Goal: Information Seeking & Learning: Learn about a topic

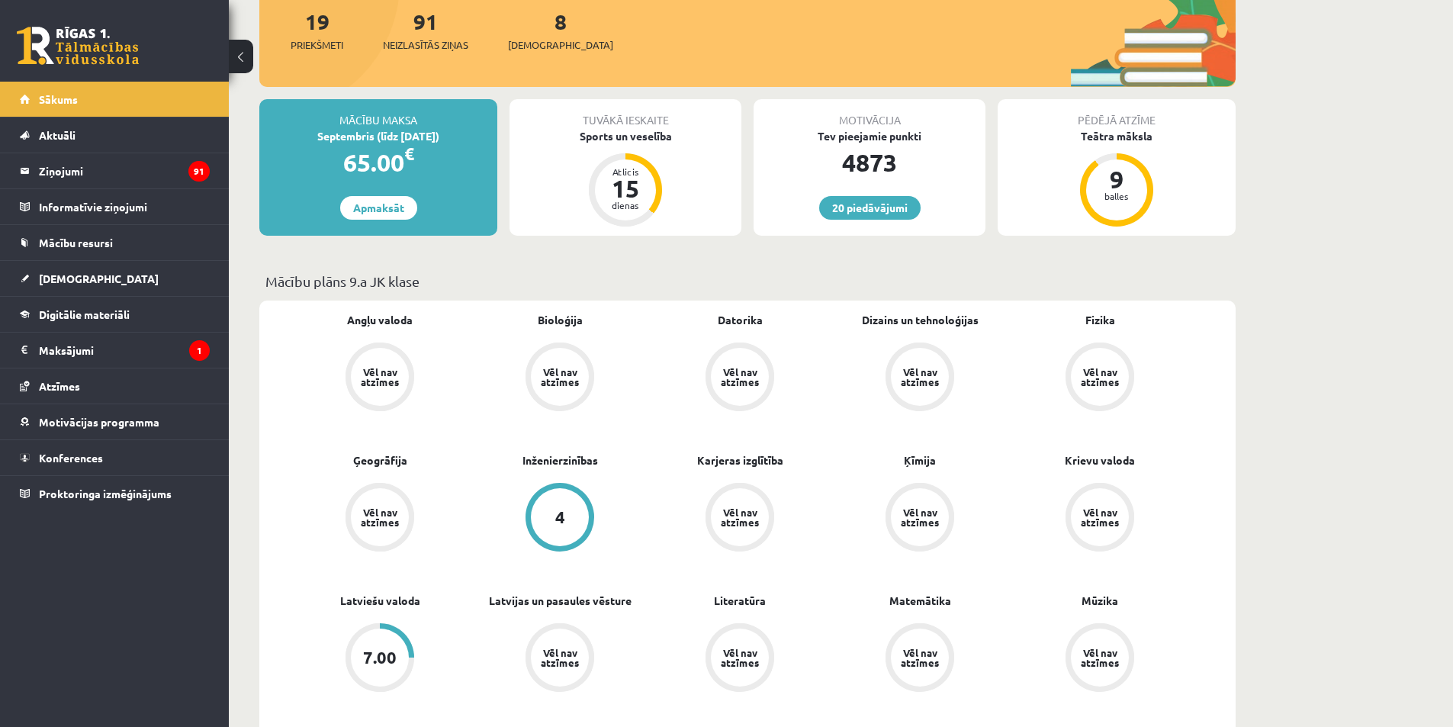
scroll to position [153, 0]
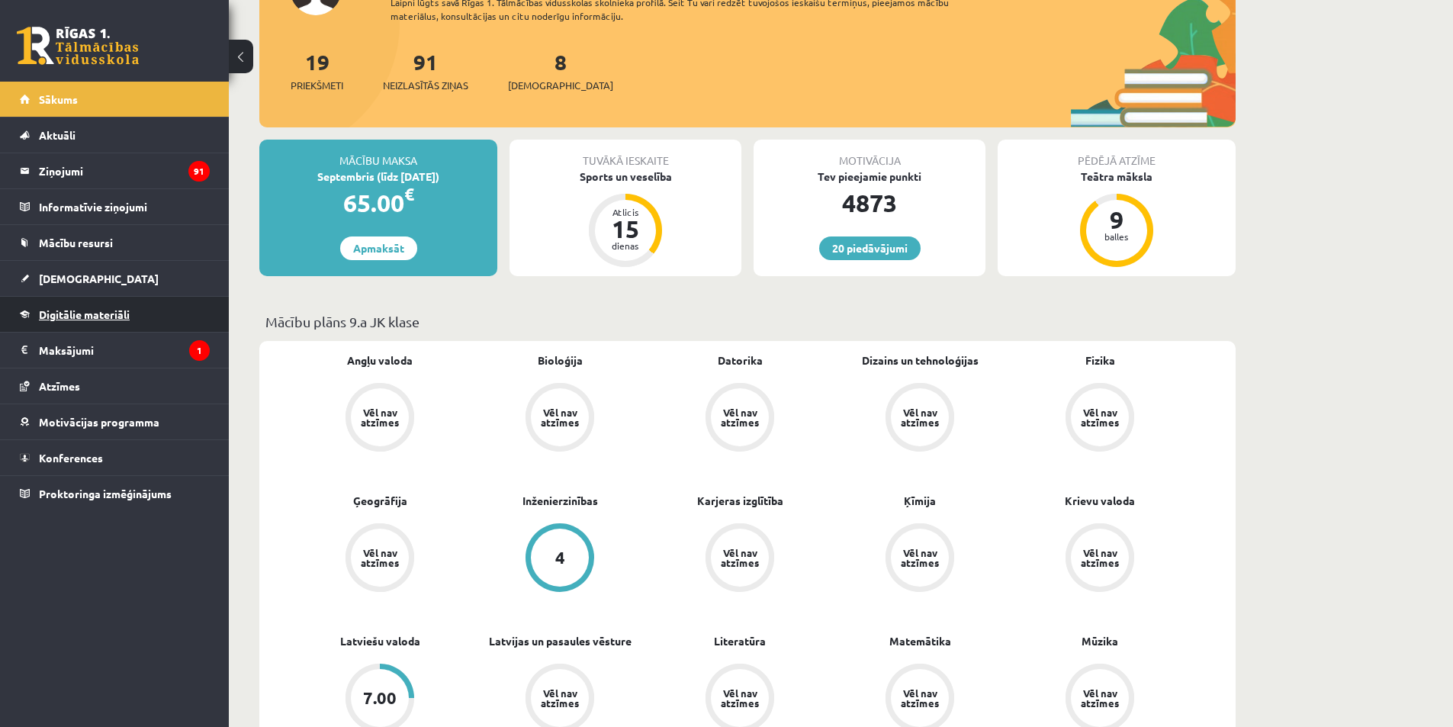
click at [95, 307] on link "Digitālie materiāli" at bounding box center [115, 314] width 190 height 35
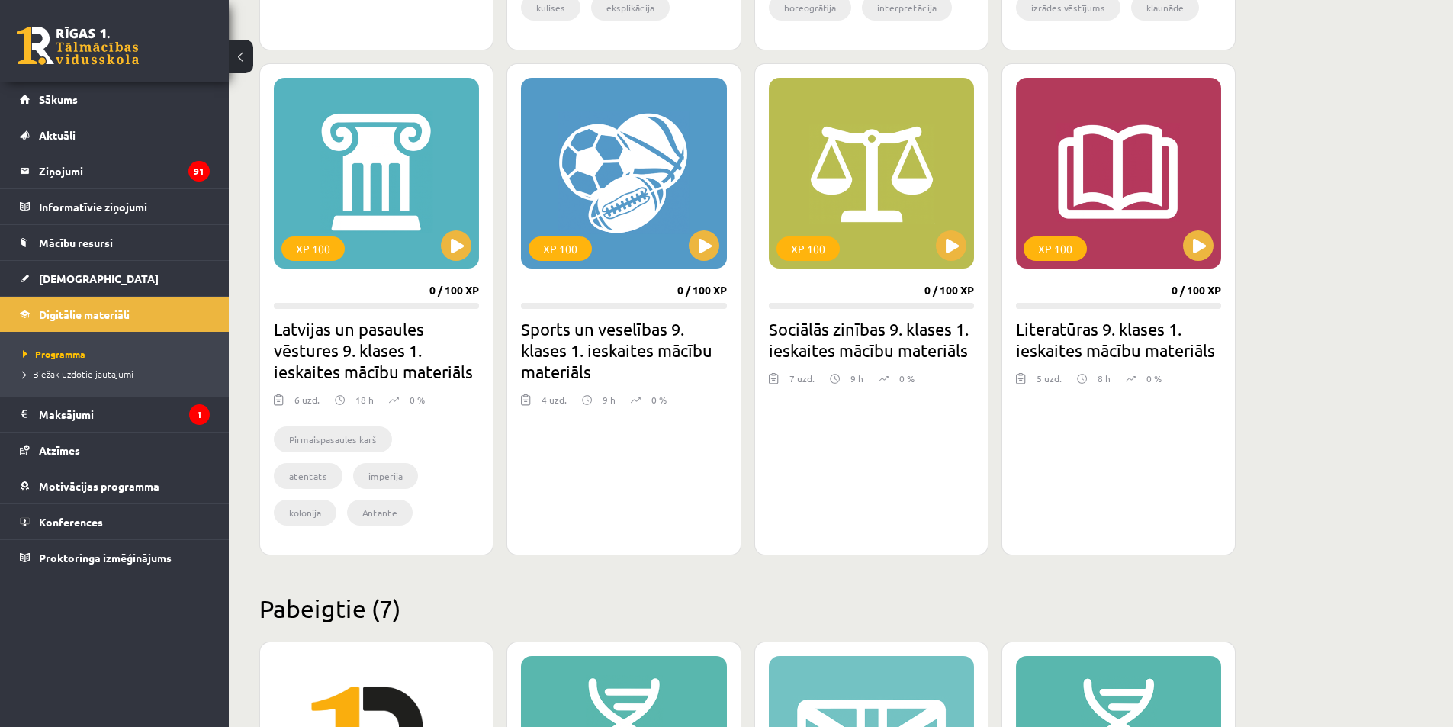
scroll to position [686, 0]
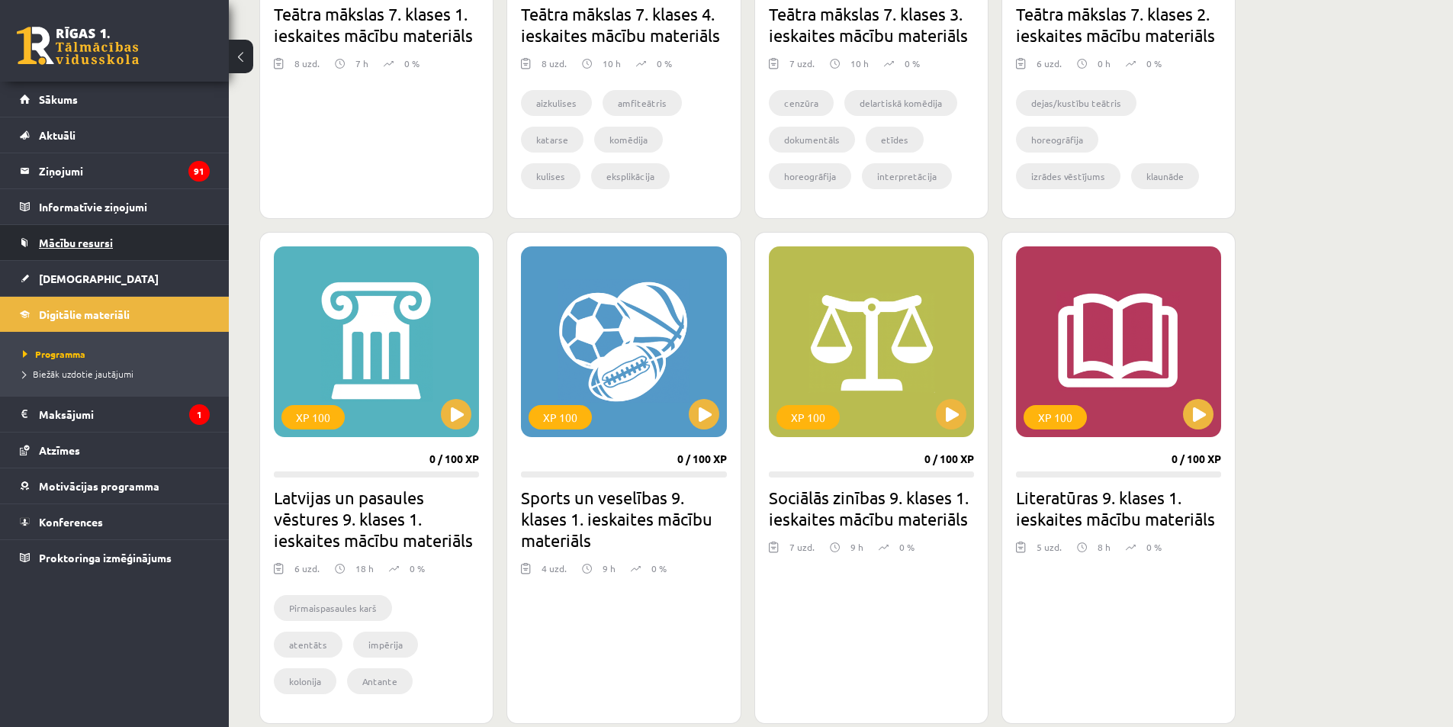
click at [103, 250] on link "Mācību resursi" at bounding box center [115, 242] width 190 height 35
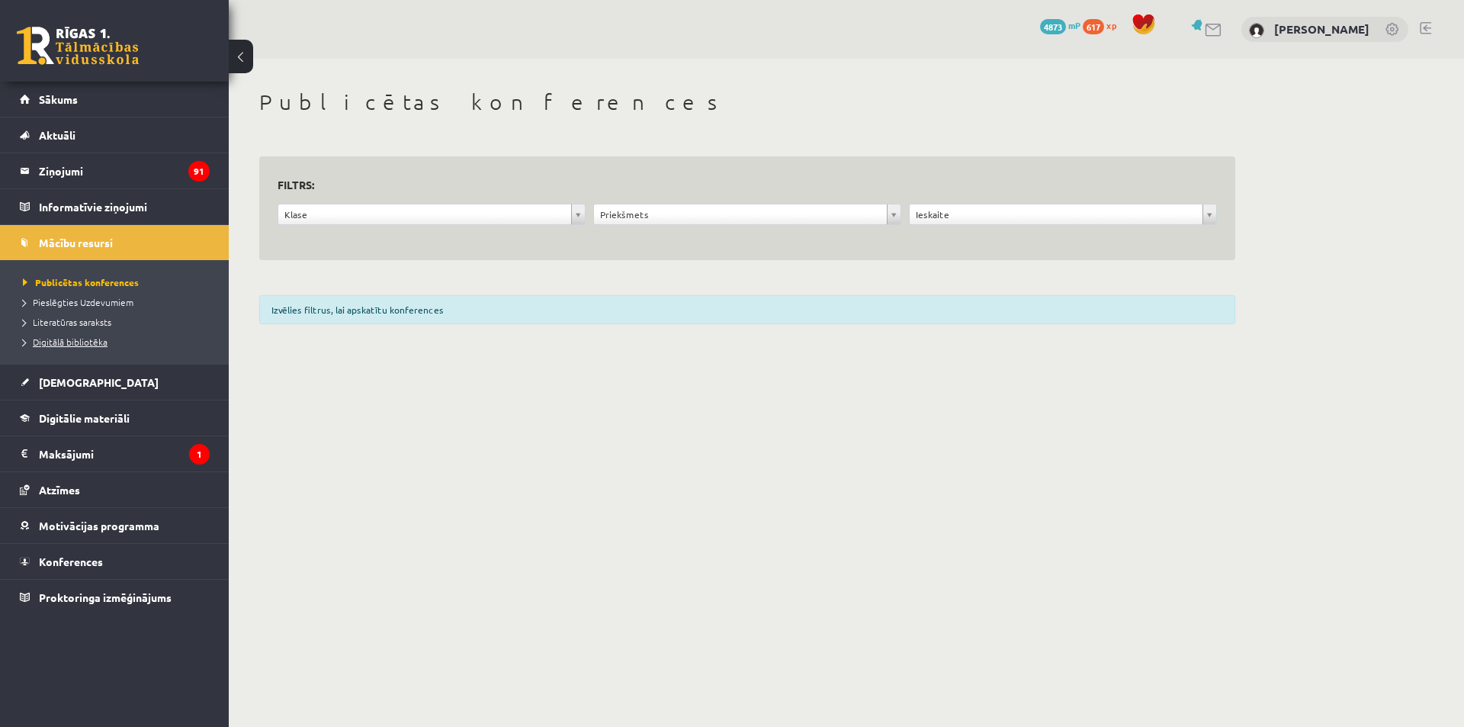
click at [86, 336] on span "Digitālā bibliotēka" at bounding box center [65, 342] width 85 height 12
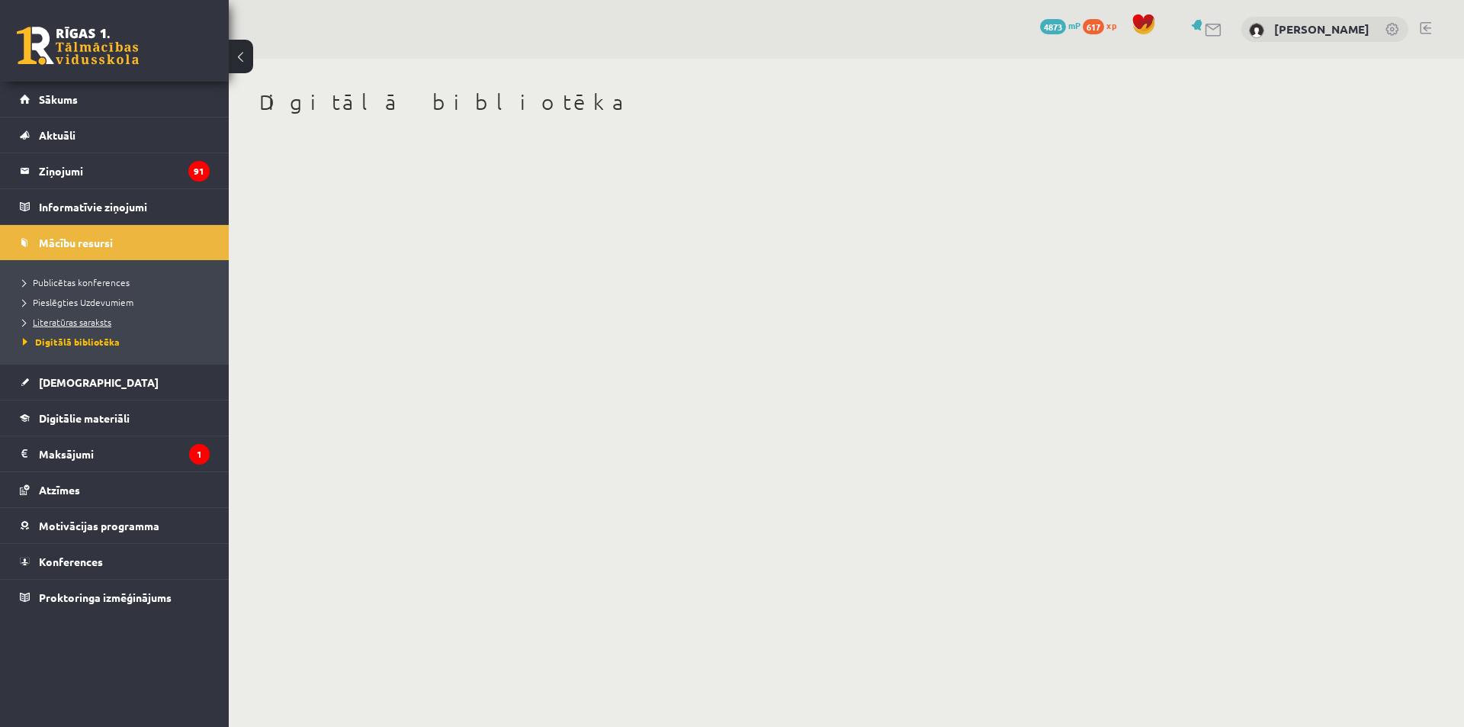
click at [67, 318] on span "Literatūras saraksts" at bounding box center [67, 322] width 88 height 12
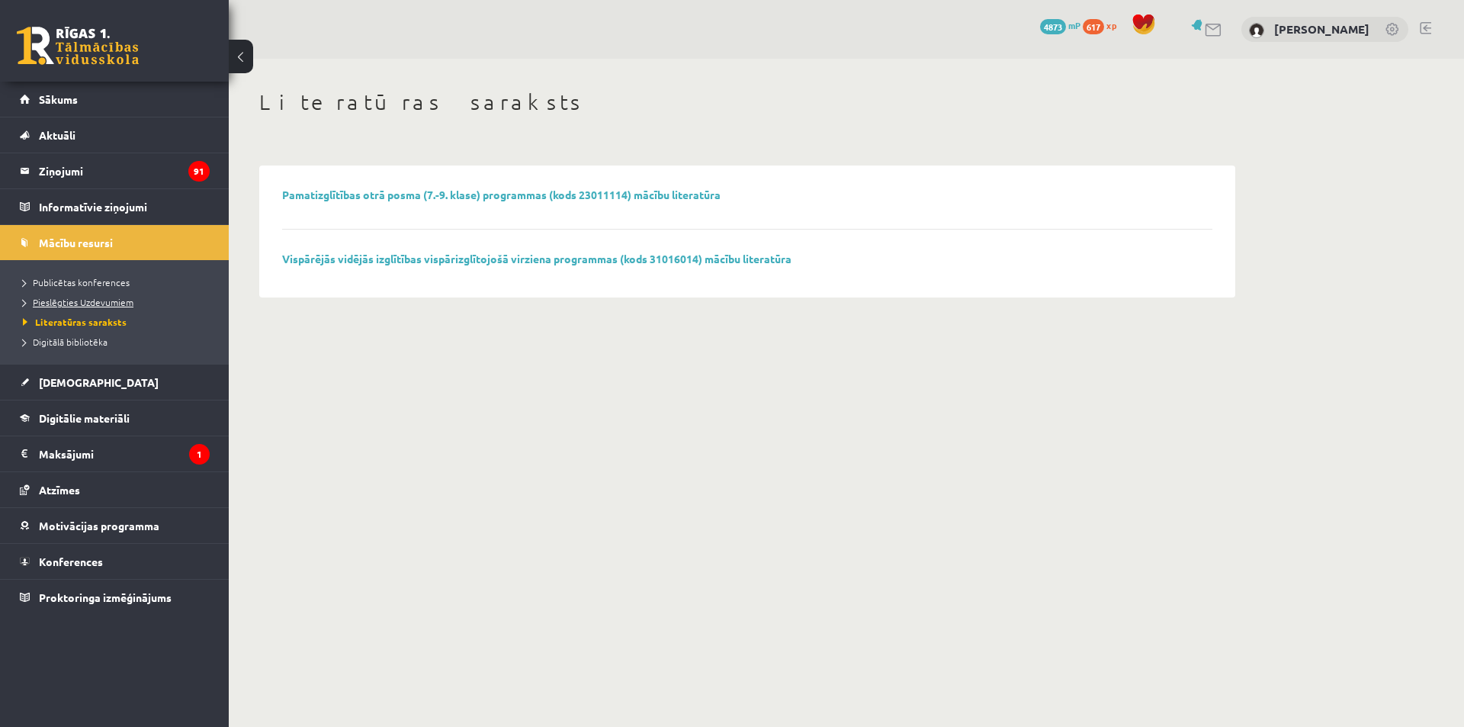
click at [59, 299] on span "Pieslēgties Uzdevumiem" at bounding box center [78, 302] width 111 height 12
click at [92, 336] on link "Digitālā bibliotēka" at bounding box center [118, 342] width 191 height 14
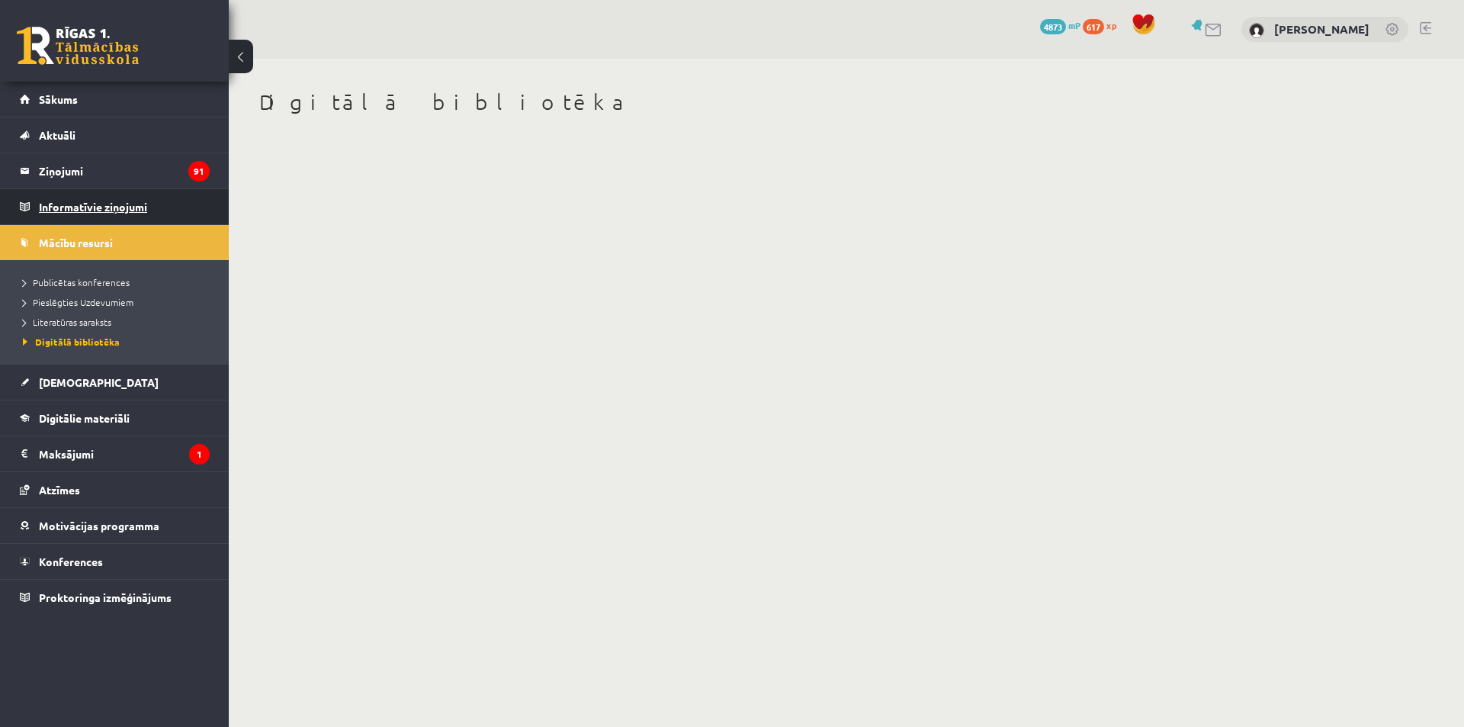
click at [101, 213] on legend "Informatīvie ziņojumi 0" at bounding box center [124, 206] width 171 height 35
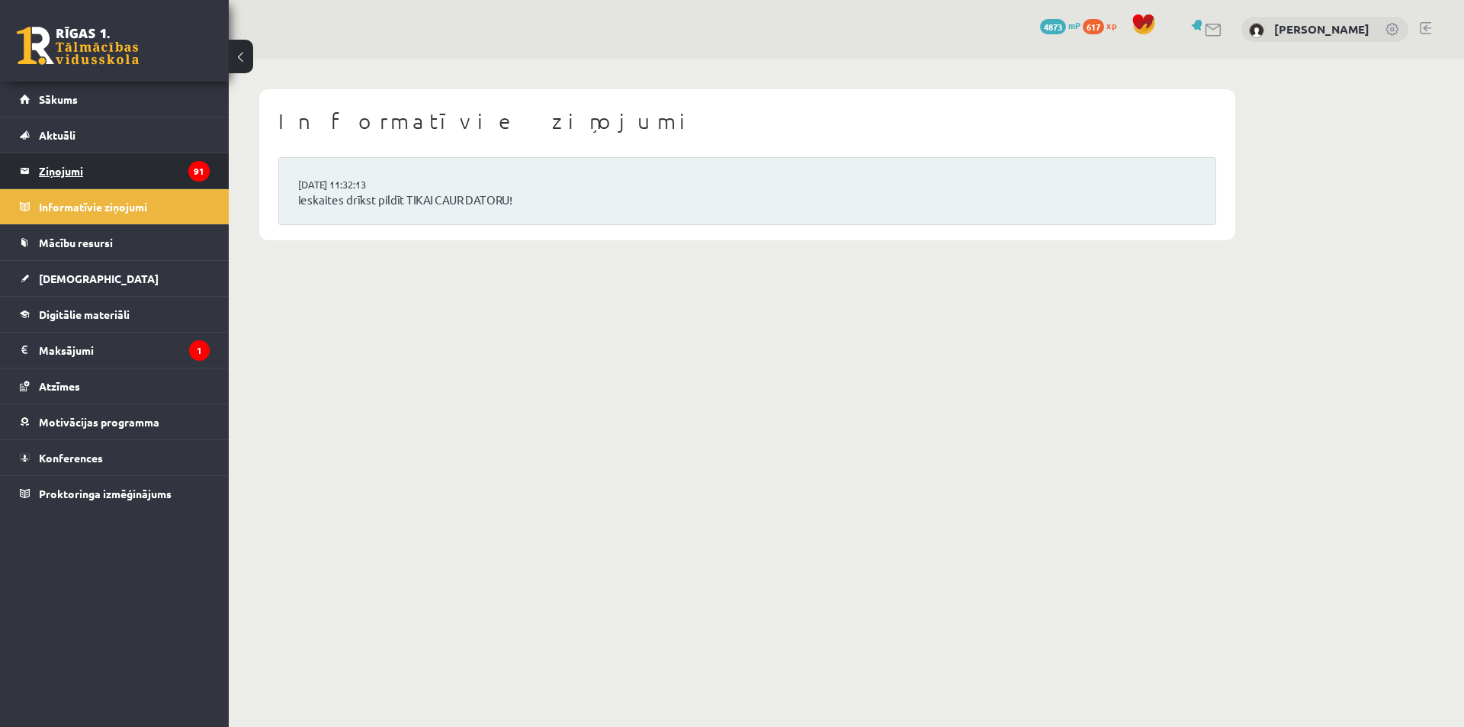
click at [95, 159] on legend "Ziņojumi 91" at bounding box center [124, 170] width 171 height 35
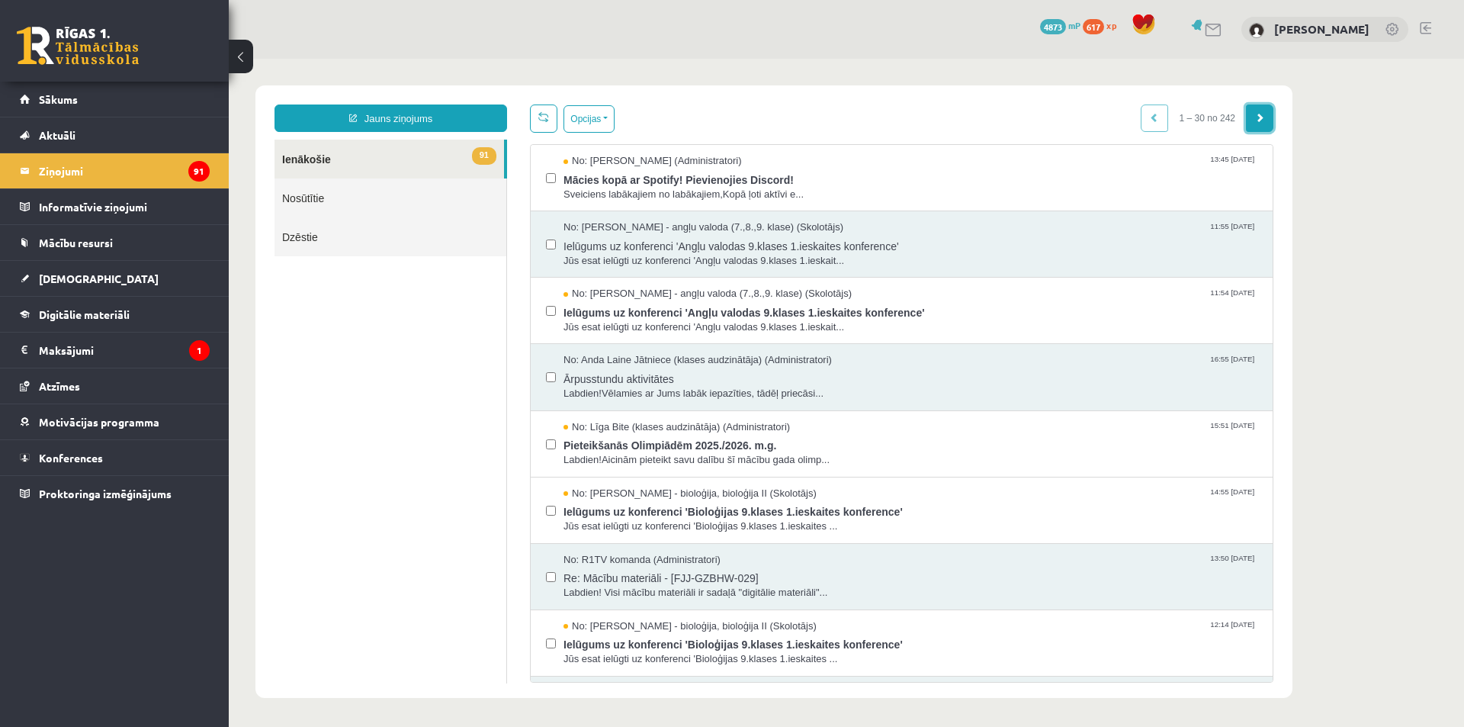
click at [1260, 104] on link at bounding box center [1259, 117] width 27 height 27
drag, startPoint x: 1252, startPoint y: 112, endPoint x: 1225, endPoint y: 104, distance: 27.8
click at [1251, 113] on link at bounding box center [1259, 117] width 27 height 27
click at [1083, 24] on span "617" at bounding box center [1093, 26] width 21 height 15
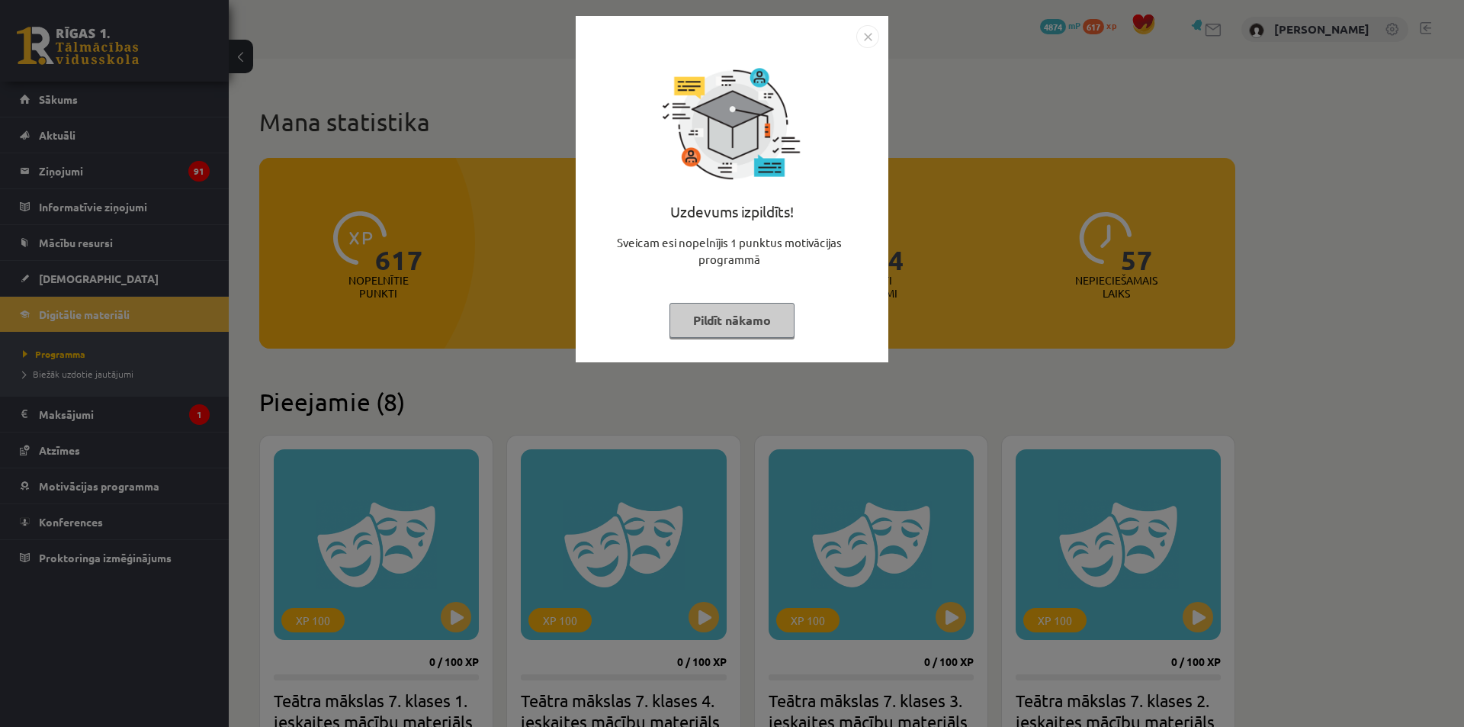
click at [692, 310] on button "Pildīt nākamo" at bounding box center [732, 320] width 125 height 35
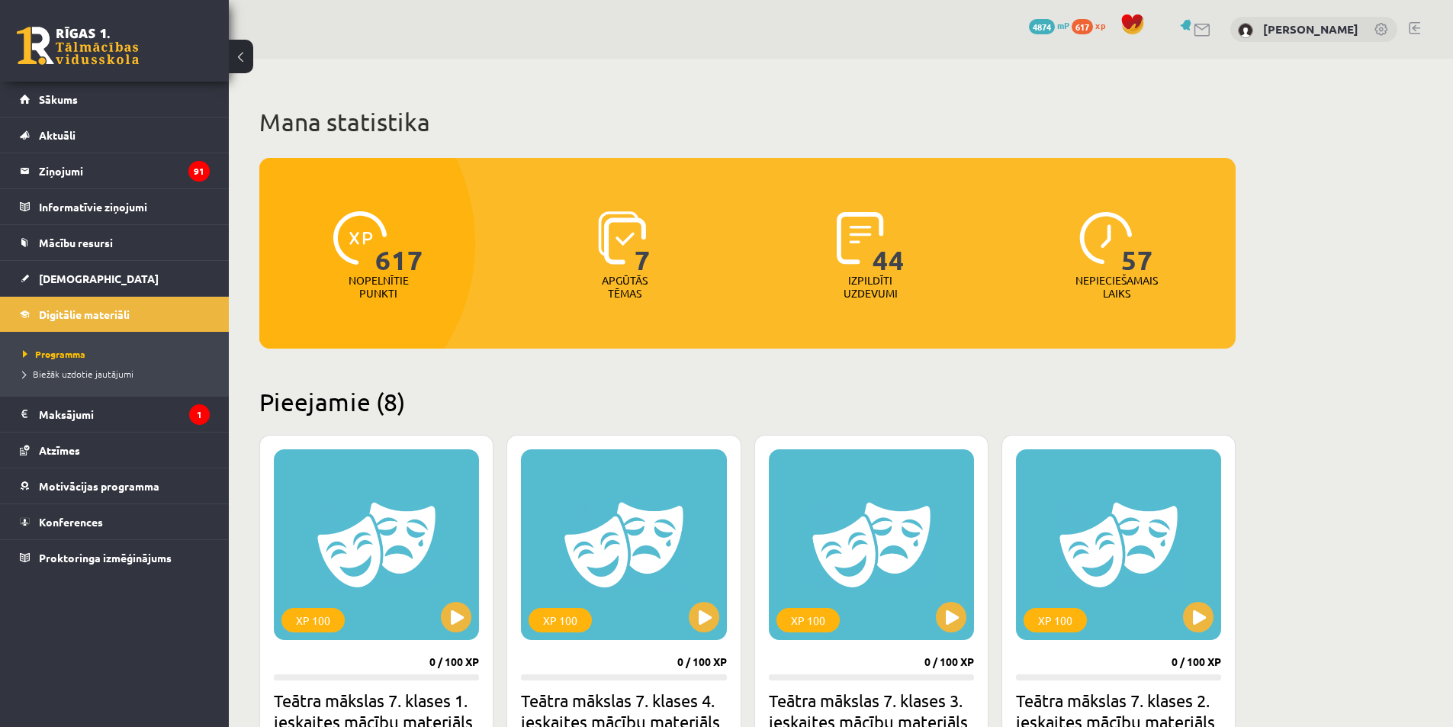
click at [1029, 27] on span "4874" at bounding box center [1042, 26] width 26 height 15
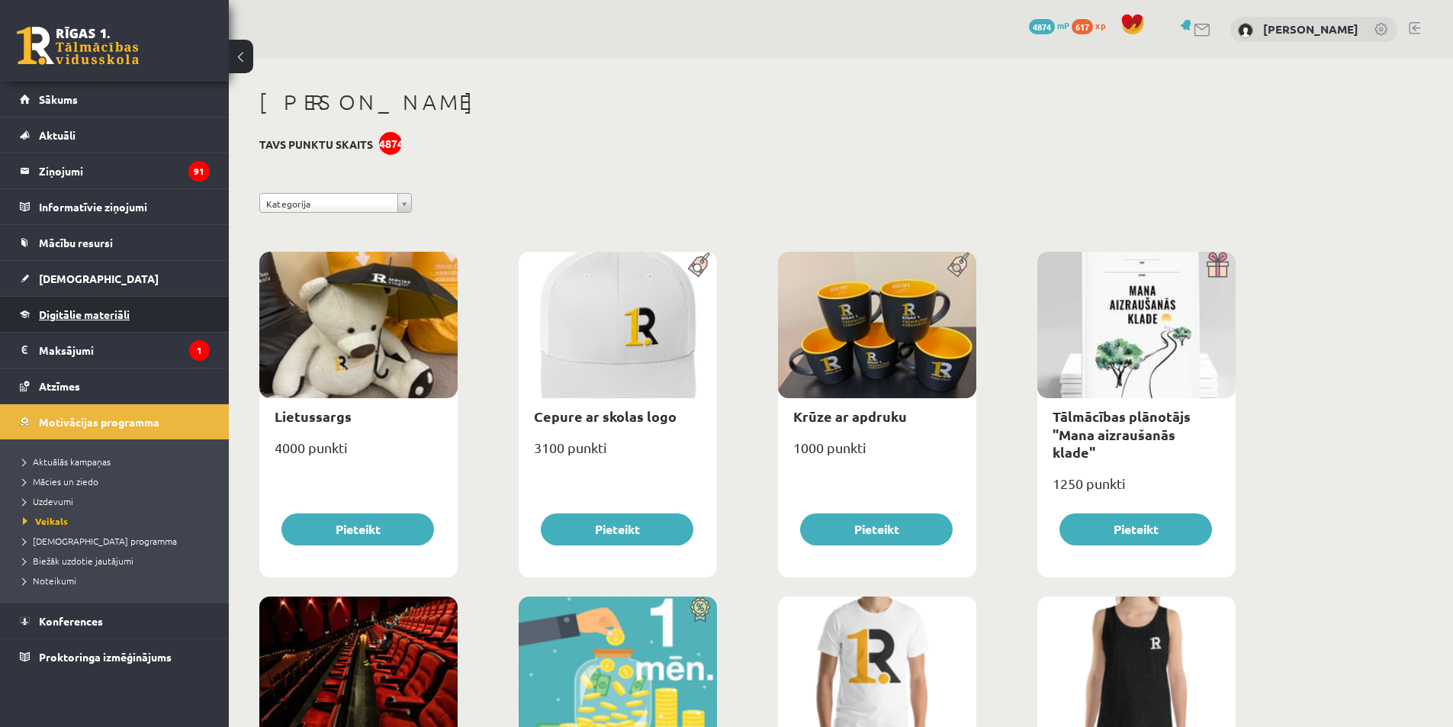
click at [95, 300] on link "Digitālie materiāli" at bounding box center [115, 314] width 190 height 35
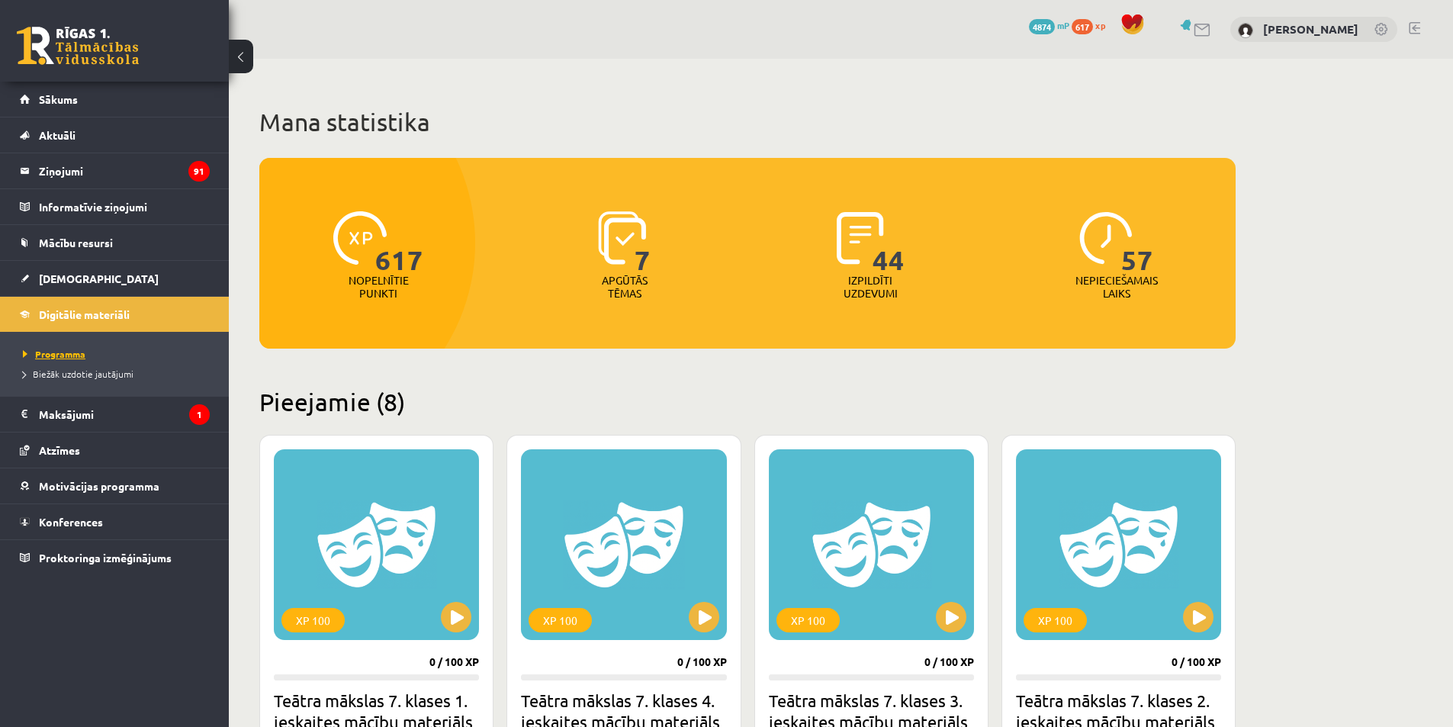
click at [85, 352] on span "Programma" at bounding box center [54, 354] width 63 height 12
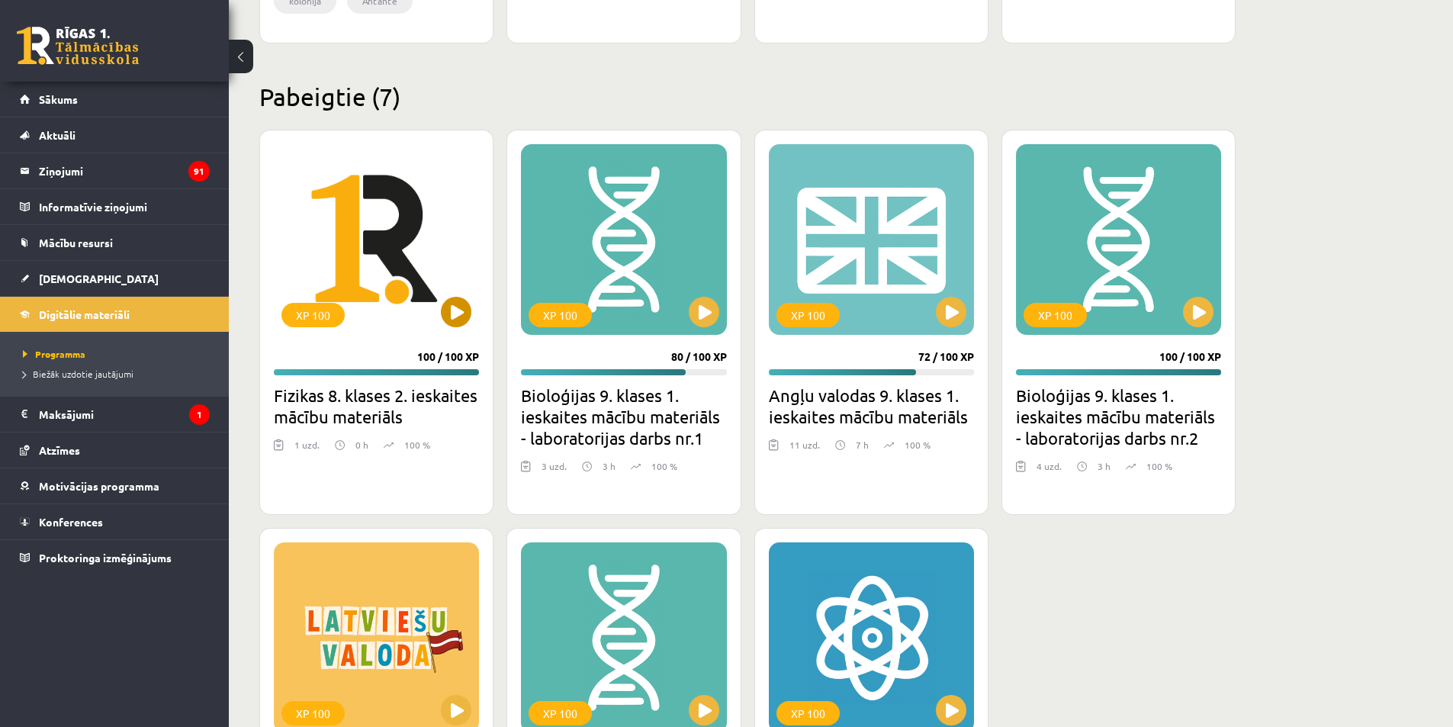
scroll to position [1278, 0]
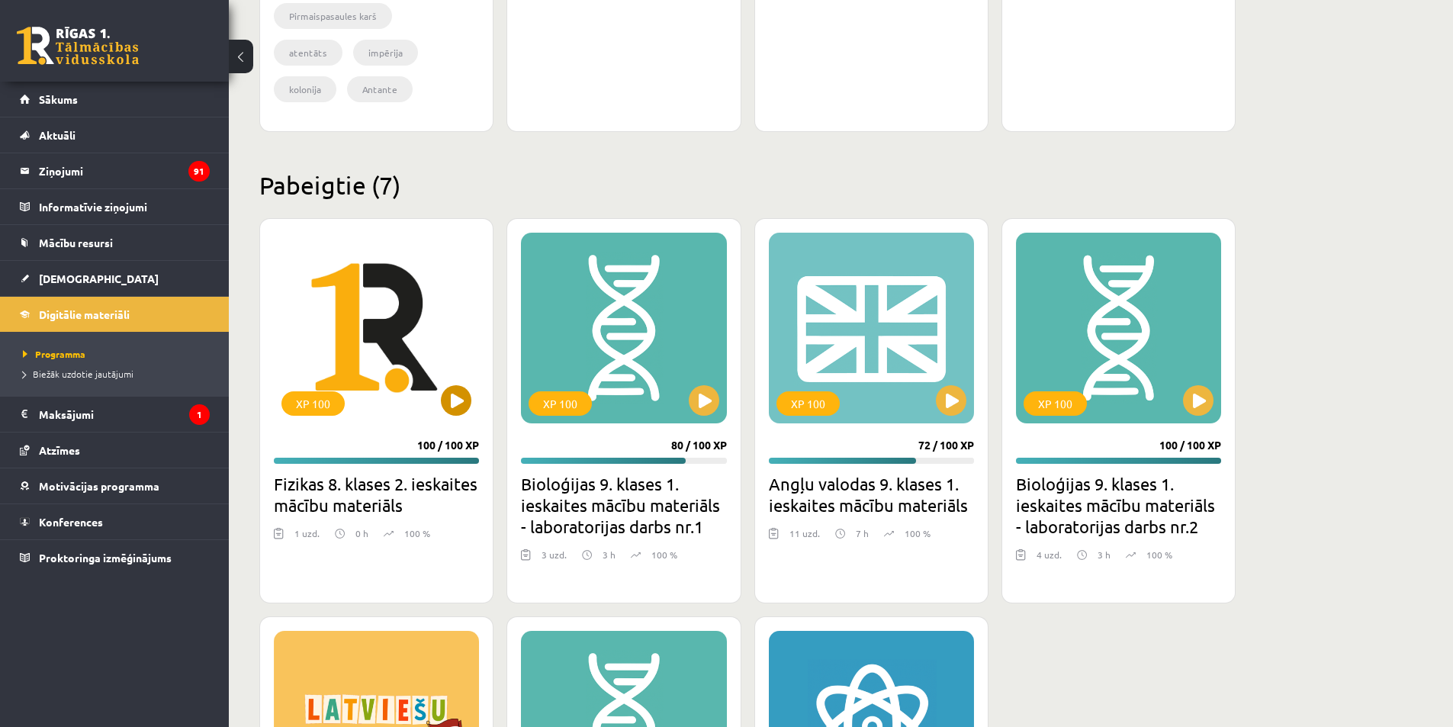
click at [401, 278] on div "XP 100" at bounding box center [376, 328] width 205 height 191
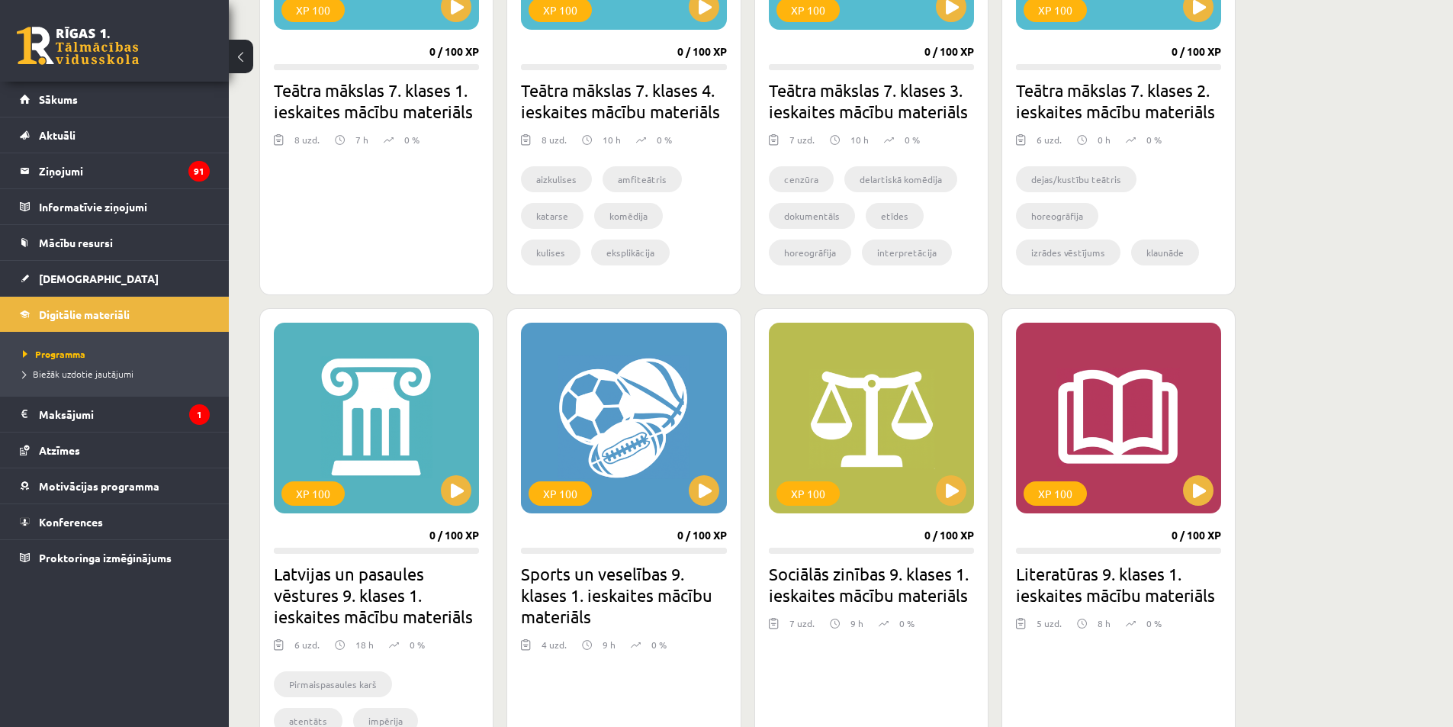
scroll to position [915, 0]
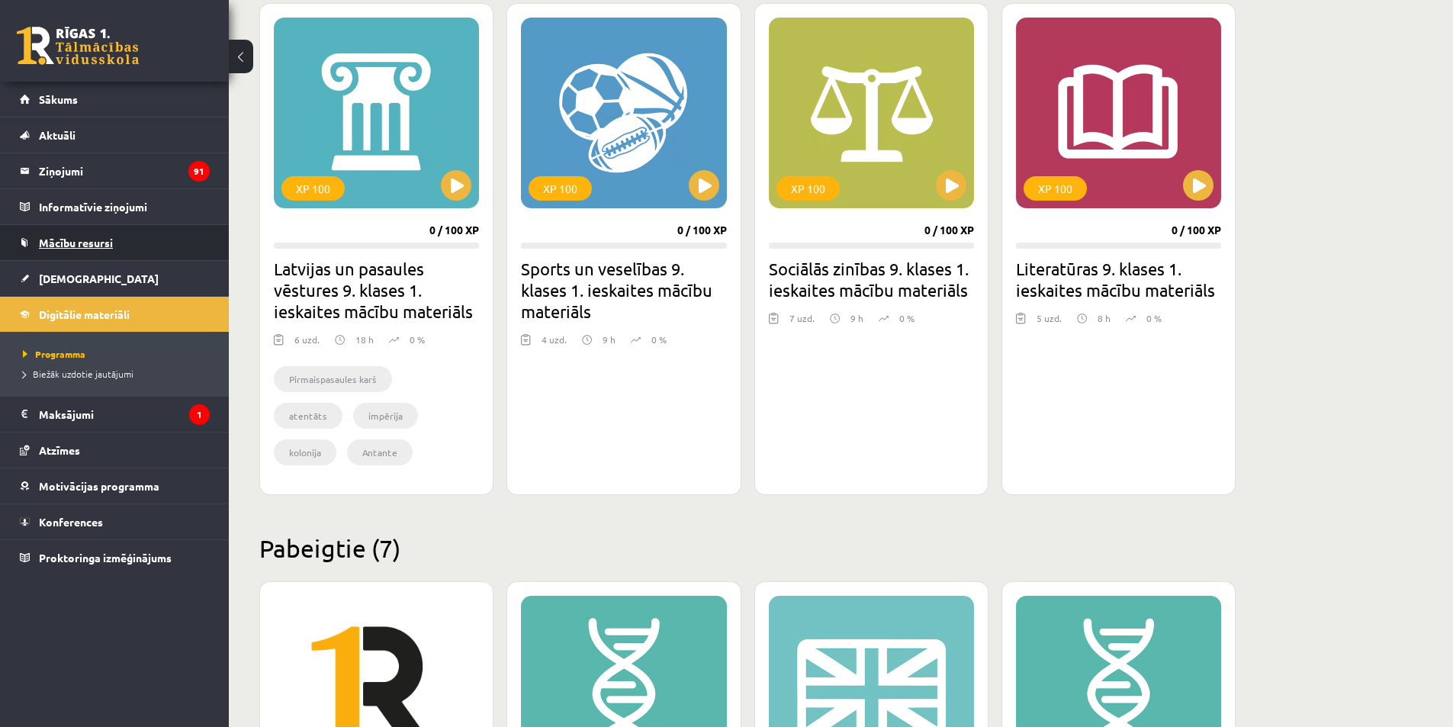
click at [81, 243] on span "Mācību resursi" at bounding box center [76, 243] width 74 height 14
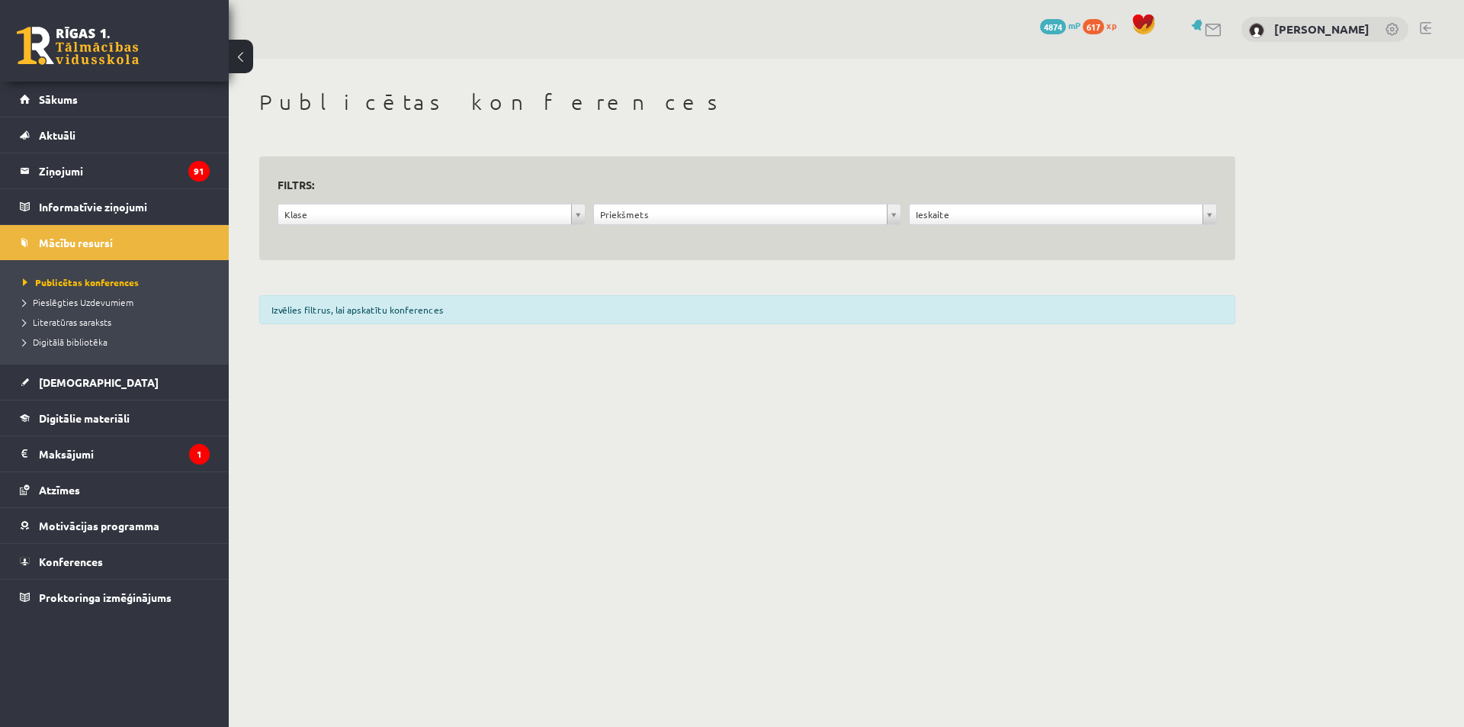
click at [482, 202] on form "**********" at bounding box center [747, 209] width 939 height 68
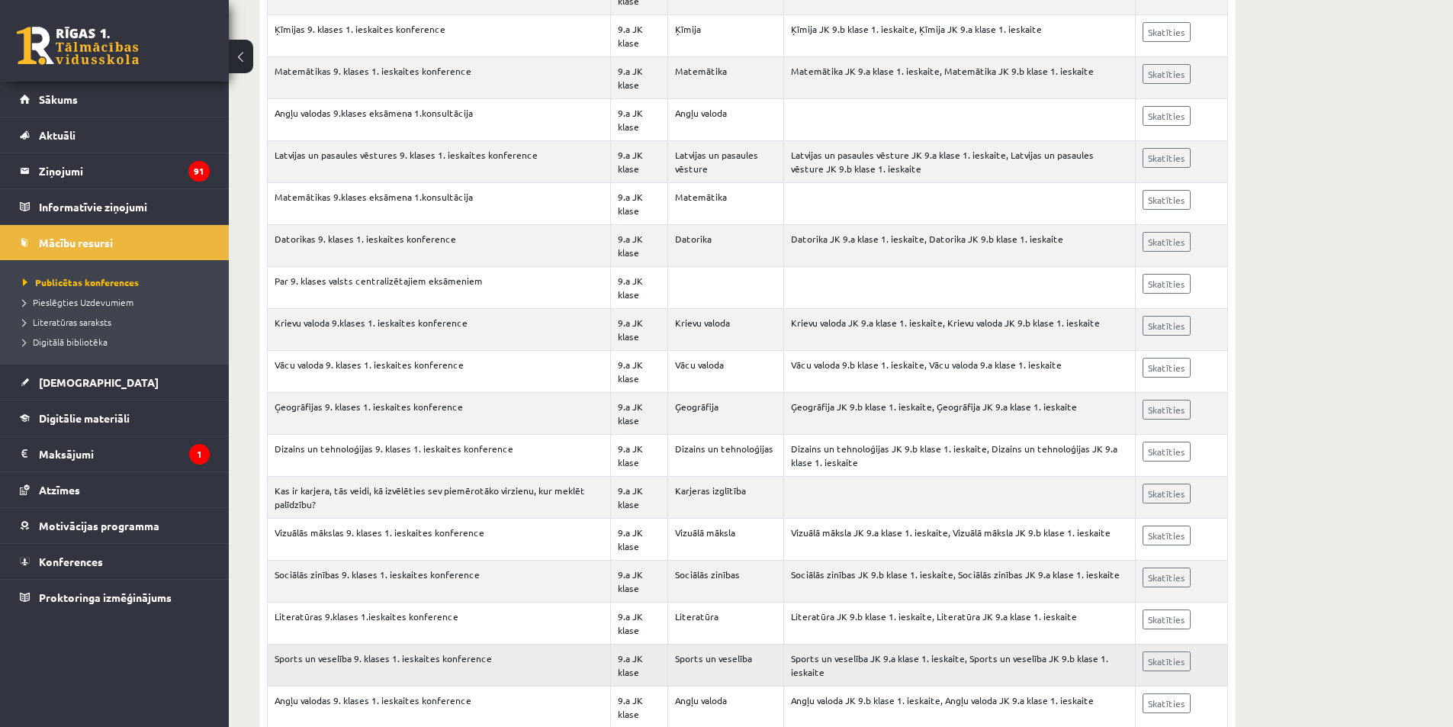
scroll to position [4841, 0]
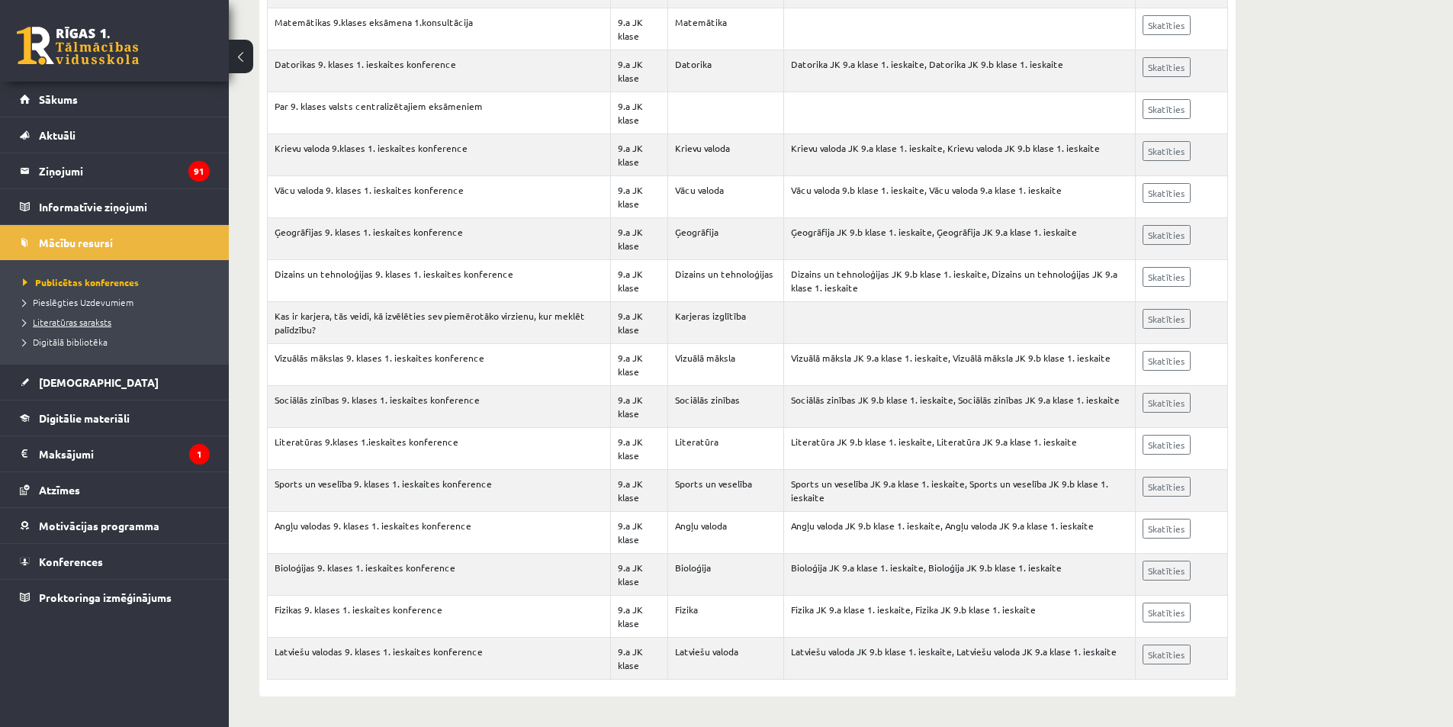
click at [66, 325] on span "Literatūras saraksts" at bounding box center [67, 322] width 88 height 12
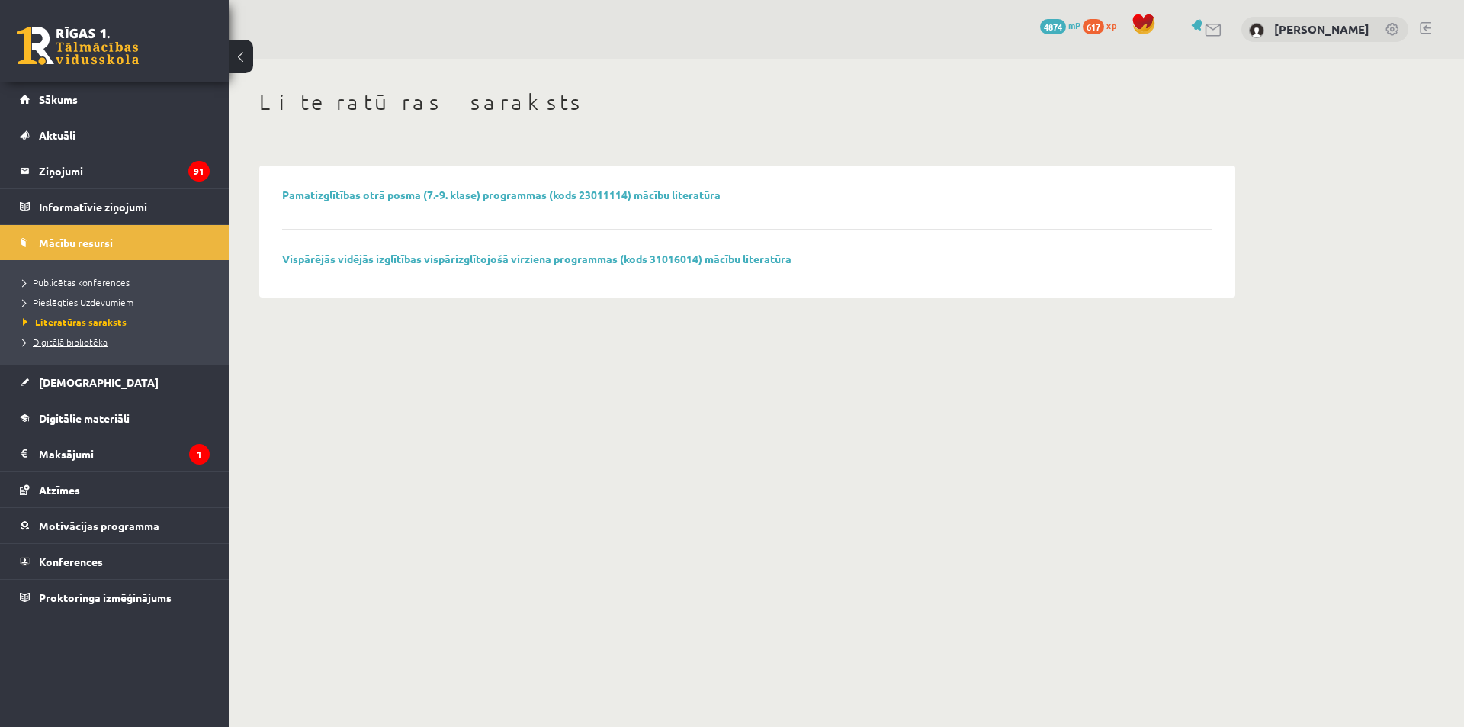
click at [69, 343] on span "Digitālā bibliotēka" at bounding box center [65, 342] width 85 height 12
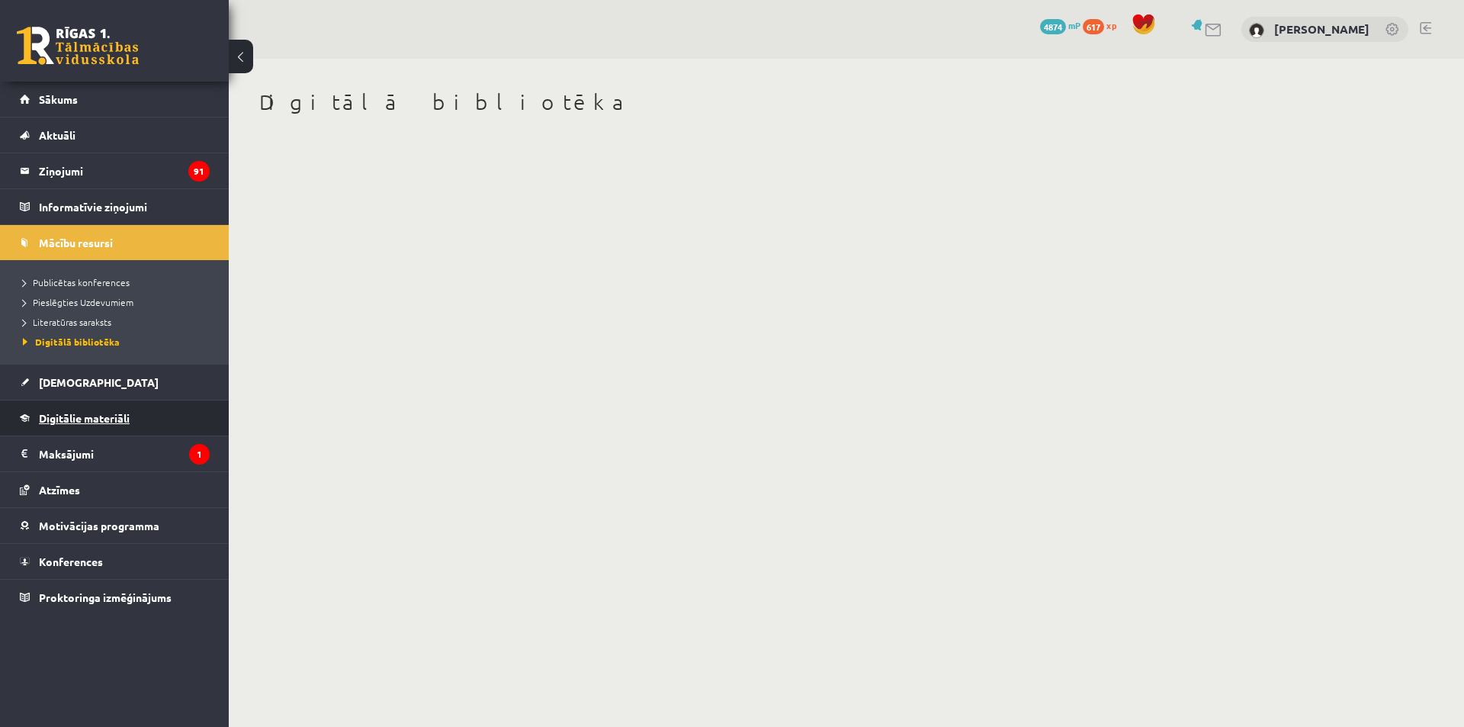
click at [45, 415] on span "Digitālie materiāli" at bounding box center [84, 418] width 91 height 14
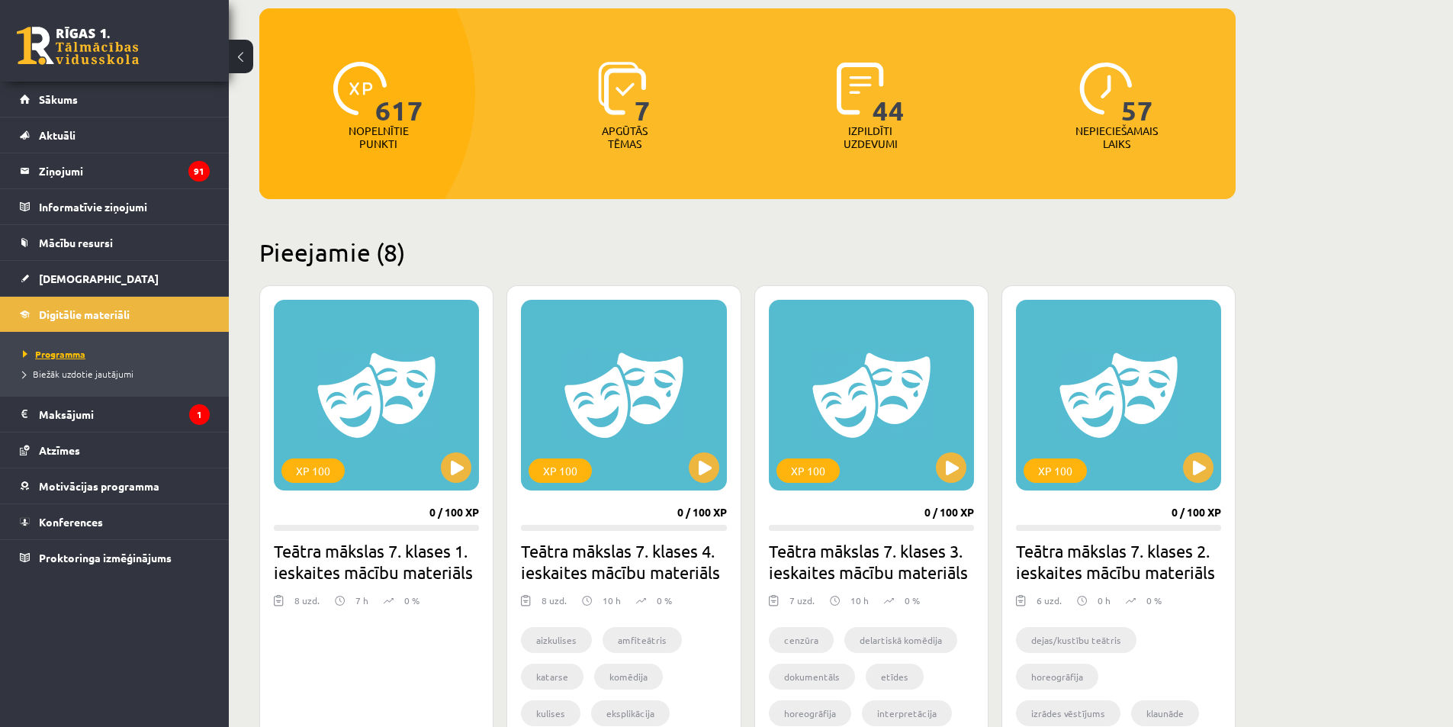
scroll to position [381, 0]
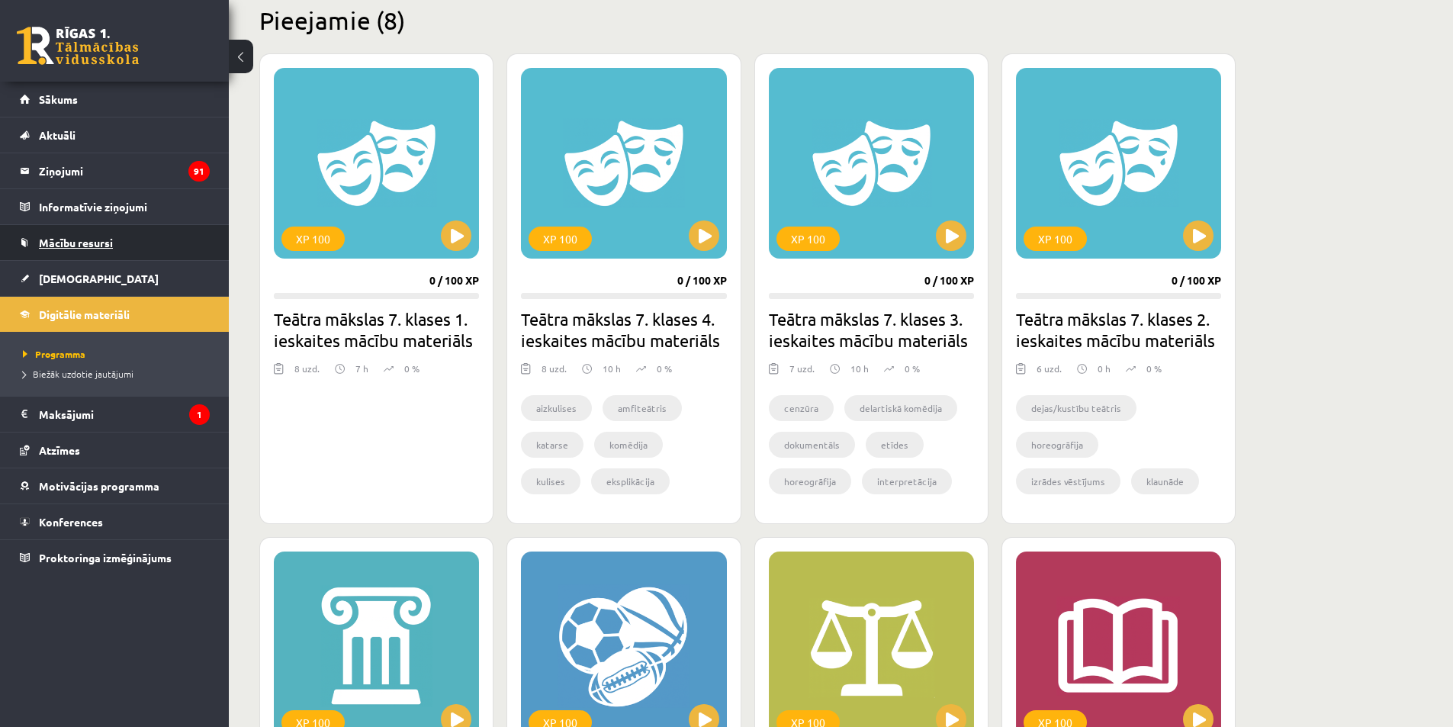
click at [93, 248] on span "Mācību resursi" at bounding box center [76, 243] width 74 height 14
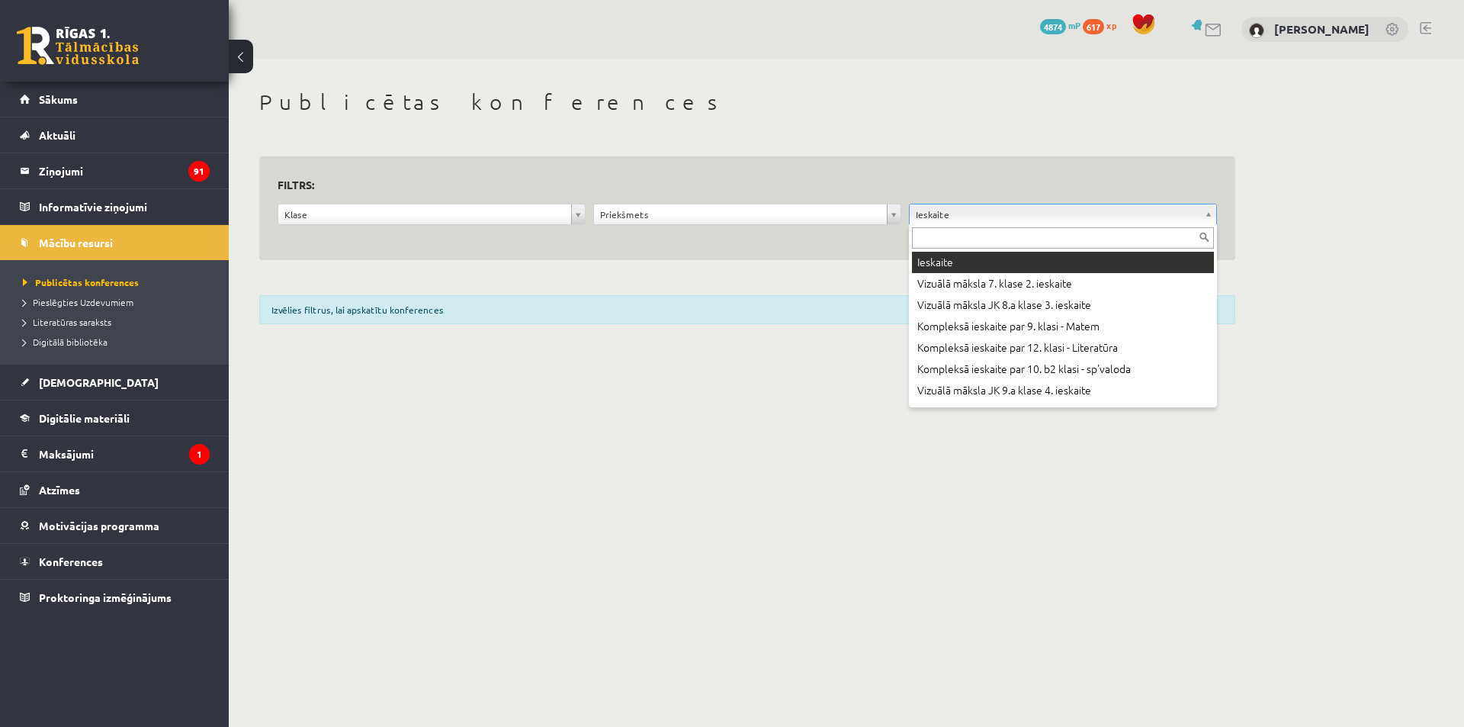
click at [987, 225] on div at bounding box center [1063, 236] width 308 height 24
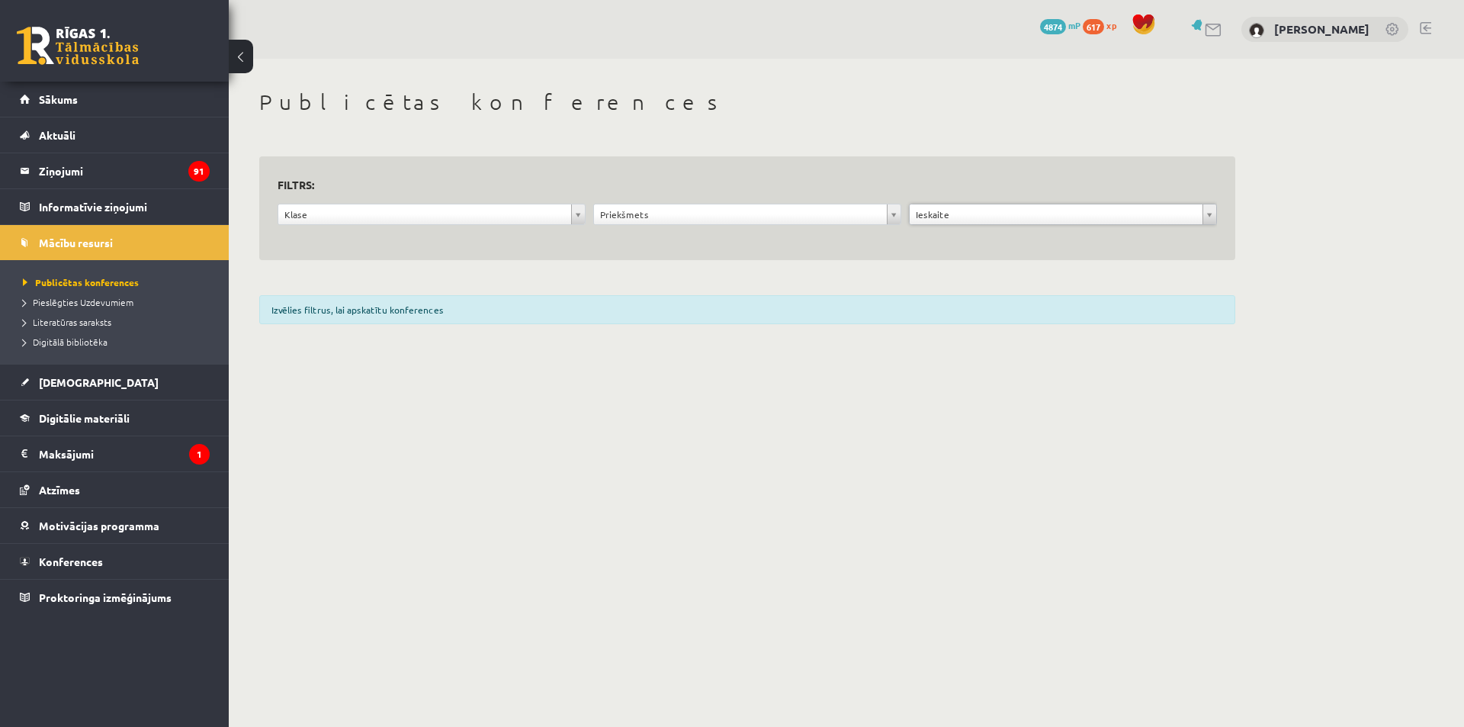
click at [679, 205] on div "Priekšmets" at bounding box center [747, 214] width 308 height 21
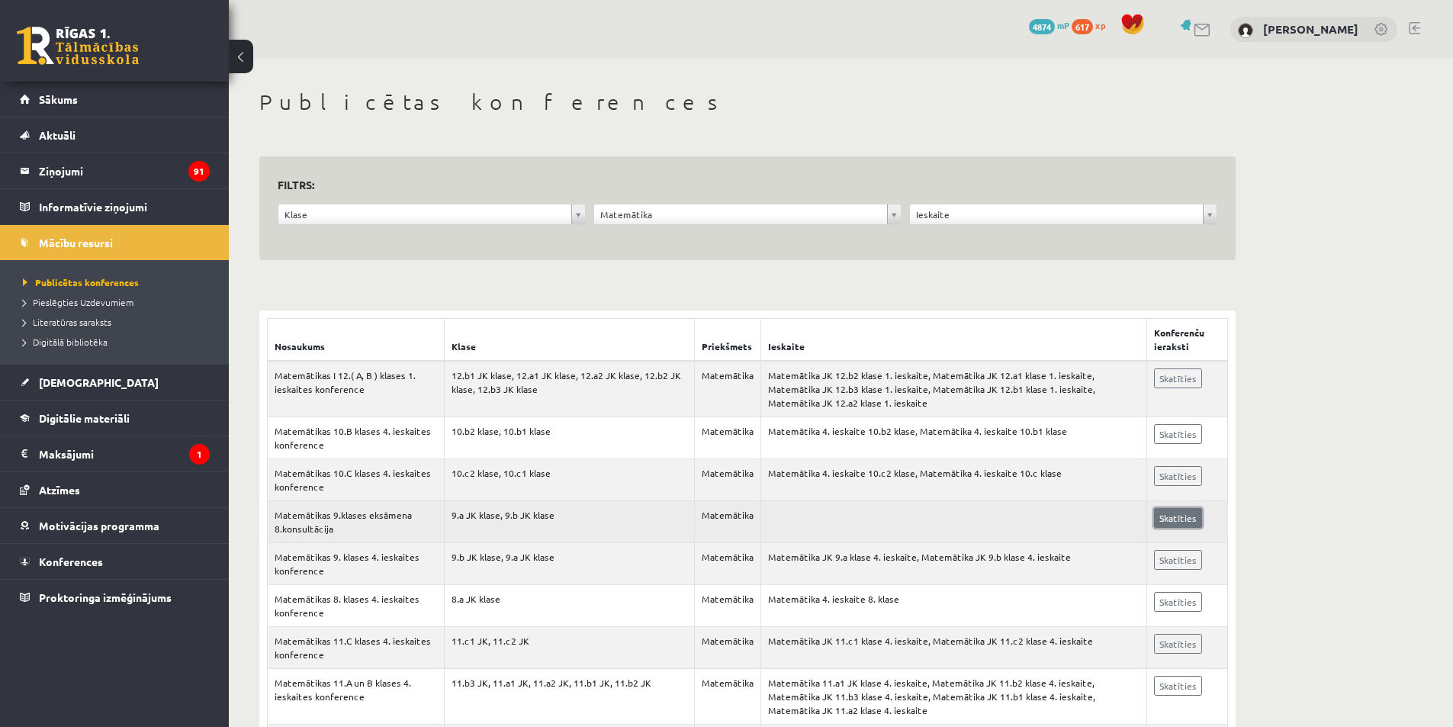
click at [1174, 510] on link "Skatīties" at bounding box center [1178, 518] width 48 height 20
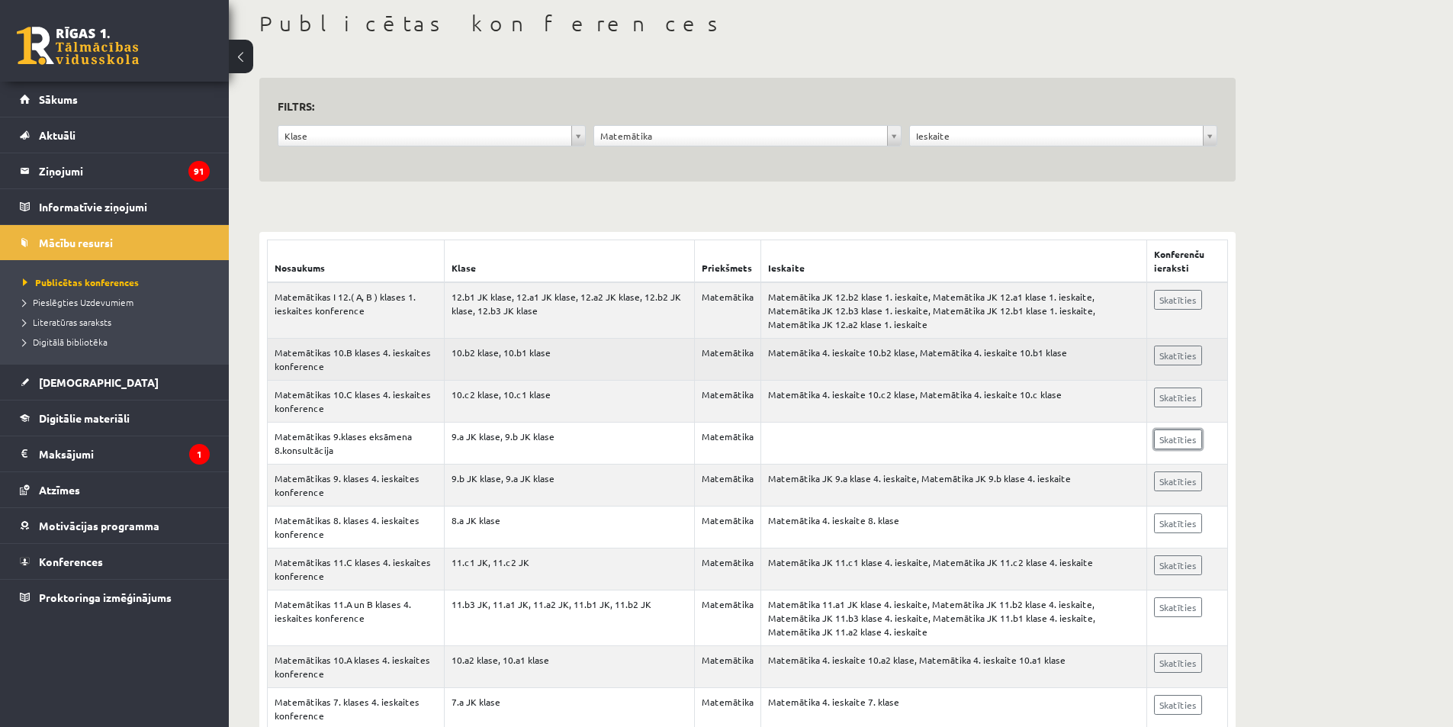
scroll to position [153, 0]
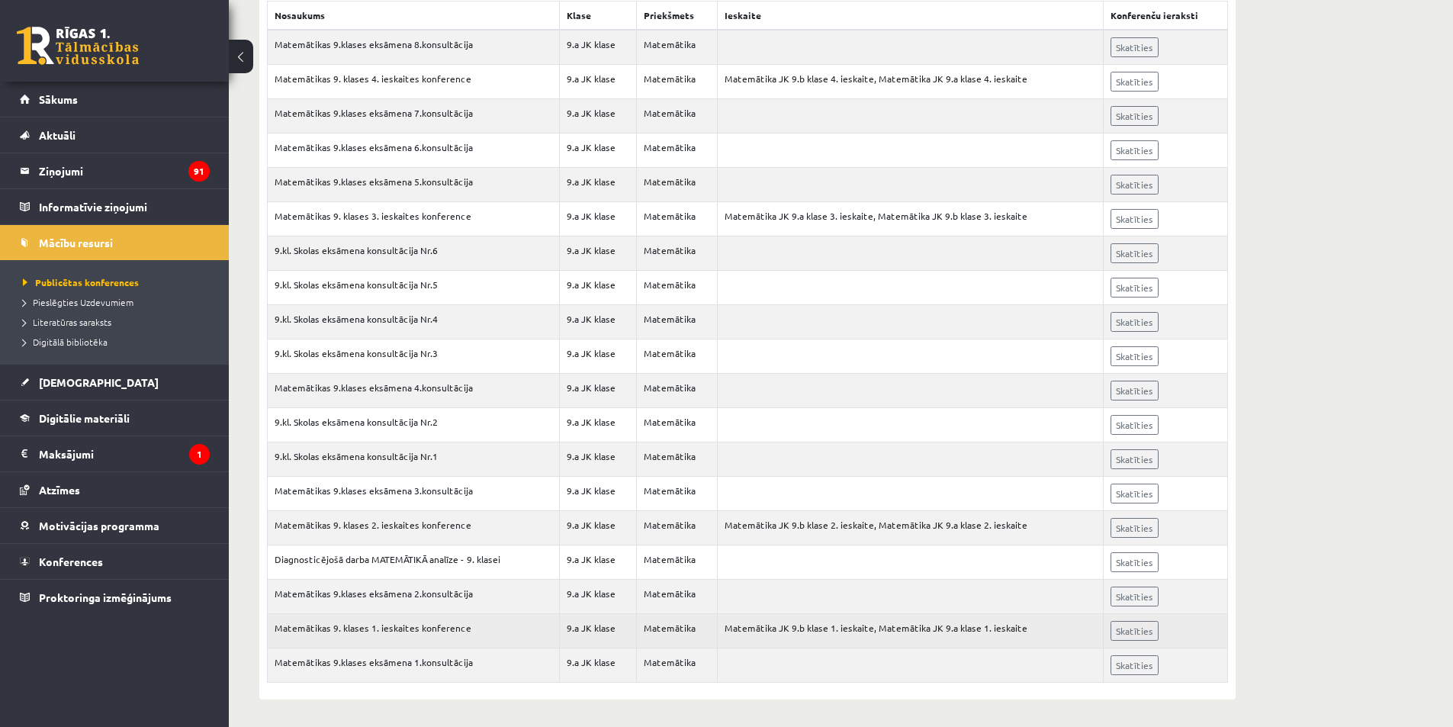
scroll to position [320, 0]
click at [1128, 621] on link "Skatīties" at bounding box center [1134, 628] width 48 height 20
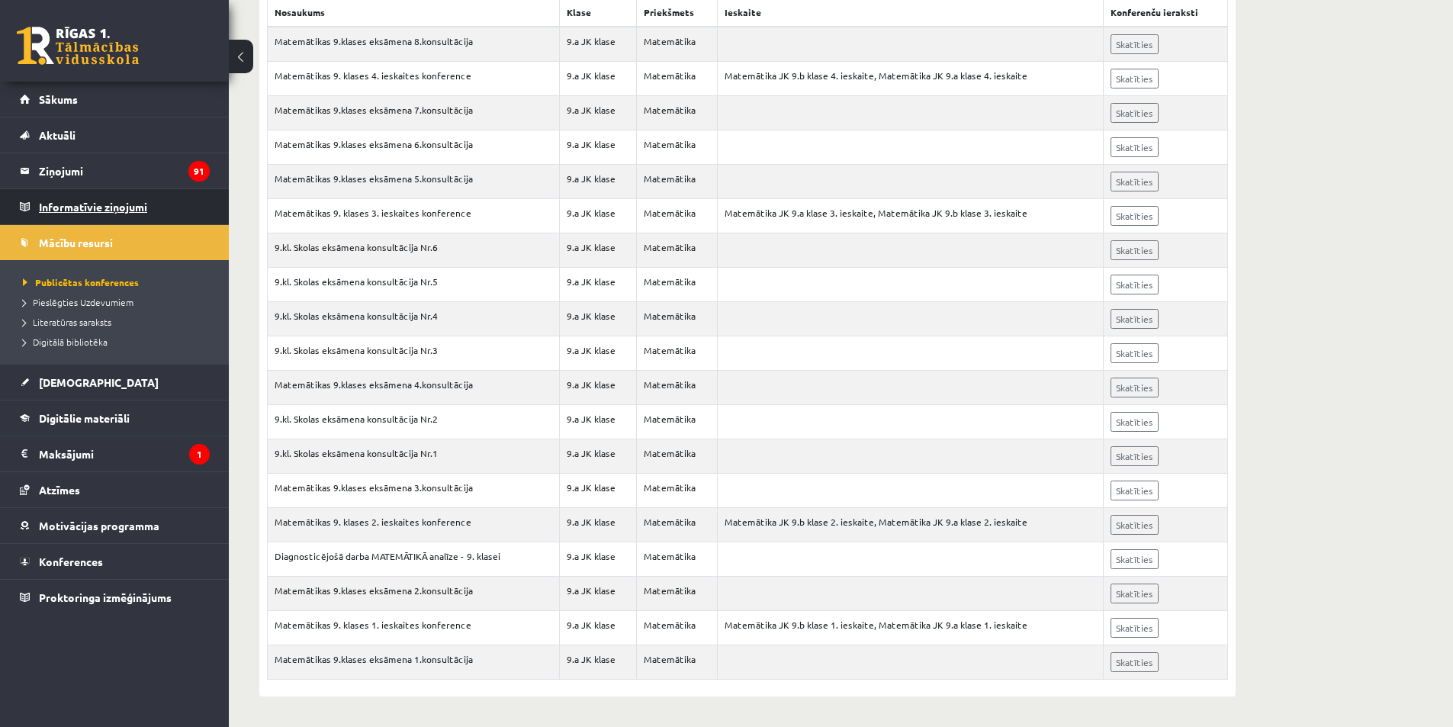
click at [82, 206] on legend "Informatīvie ziņojumi 0" at bounding box center [124, 206] width 171 height 35
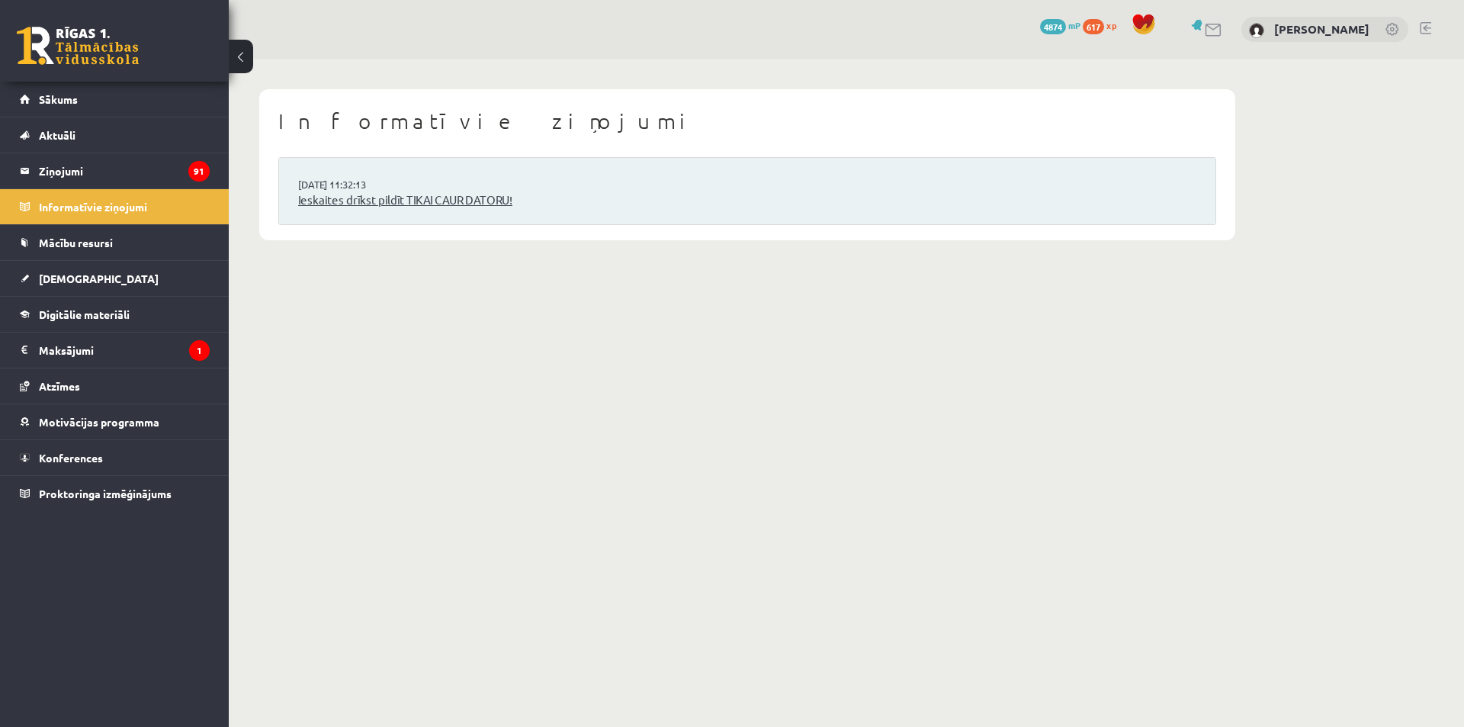
click at [397, 201] on link "Ieskaites drīkst pildīt TIKAI CAUR DATORU!" at bounding box center [747, 200] width 898 height 18
